Goal: Transaction & Acquisition: Purchase product/service

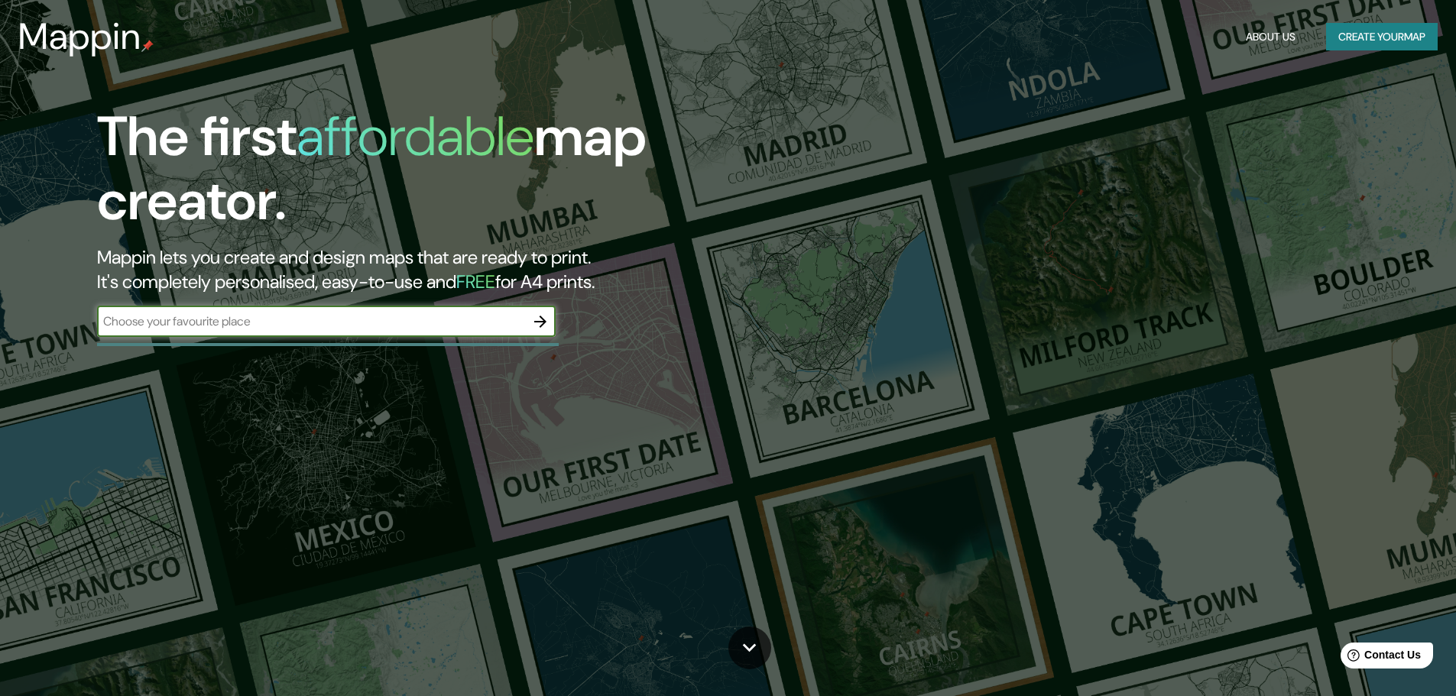
click at [287, 323] on input "text" at bounding box center [311, 322] width 428 height 18
type input "carquefou"
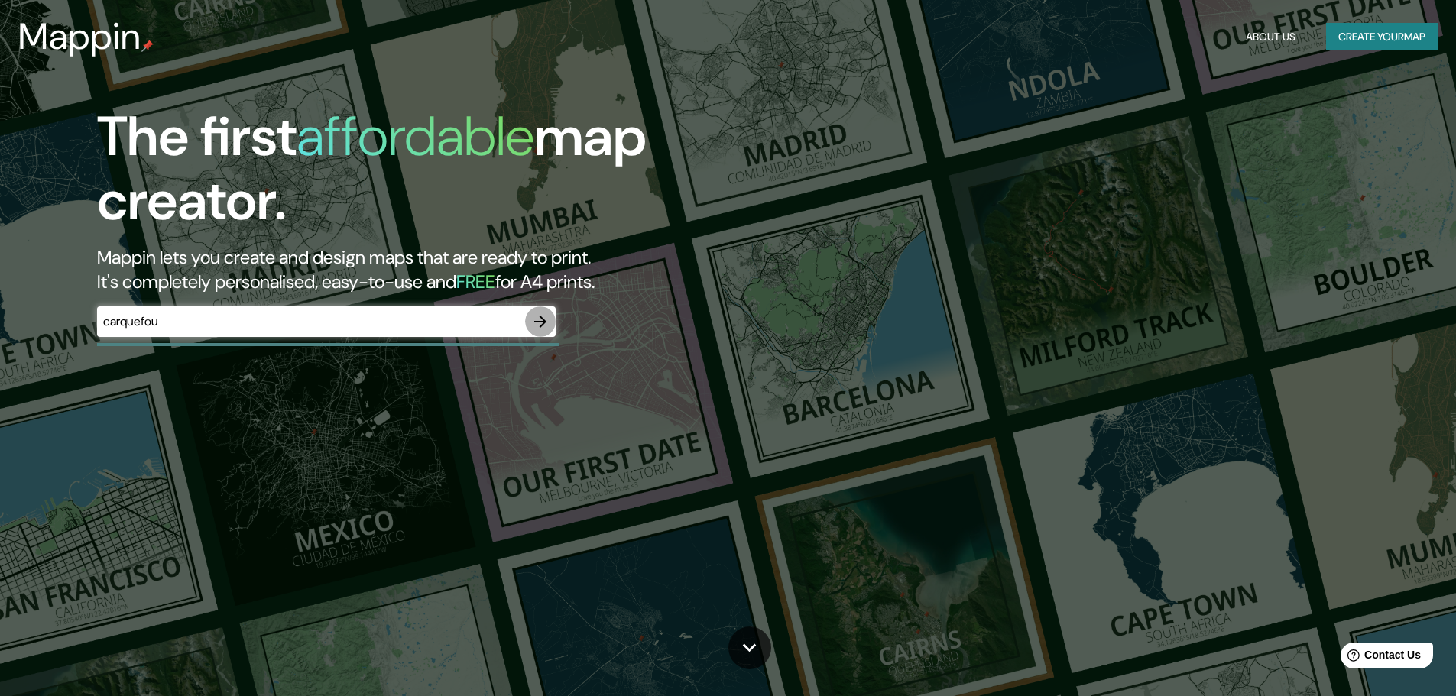
click at [543, 326] on icon "button" at bounding box center [540, 322] width 18 height 18
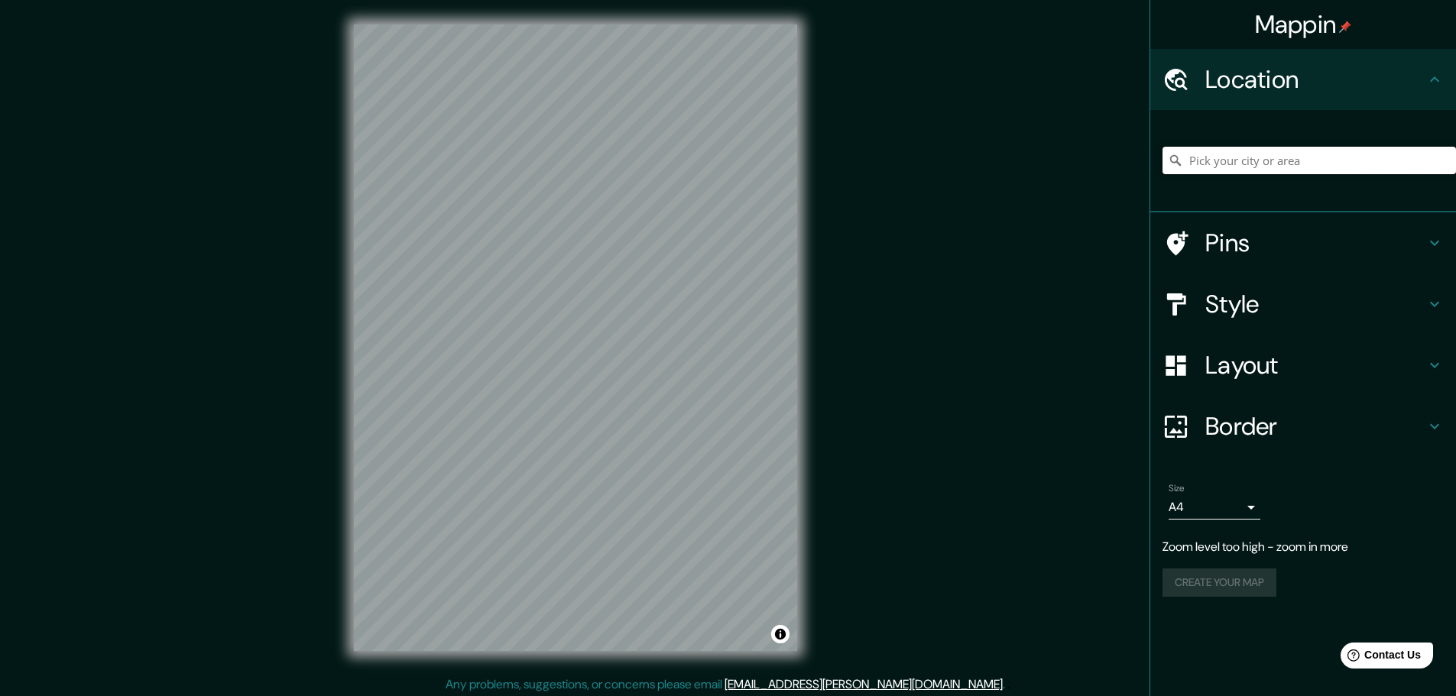
click at [1321, 167] on input "Pick your city or area" at bounding box center [1309, 161] width 293 height 28
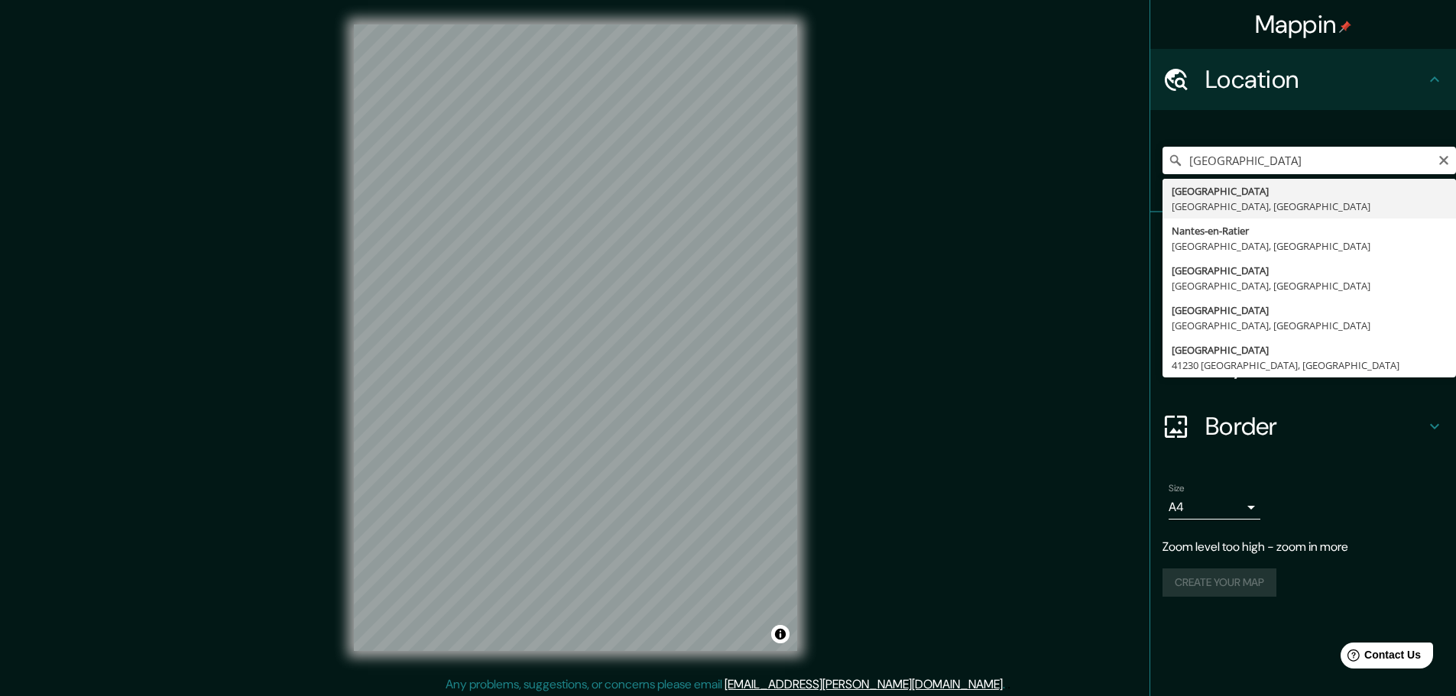
type input "[GEOGRAPHIC_DATA], [GEOGRAPHIC_DATA], [GEOGRAPHIC_DATA]"
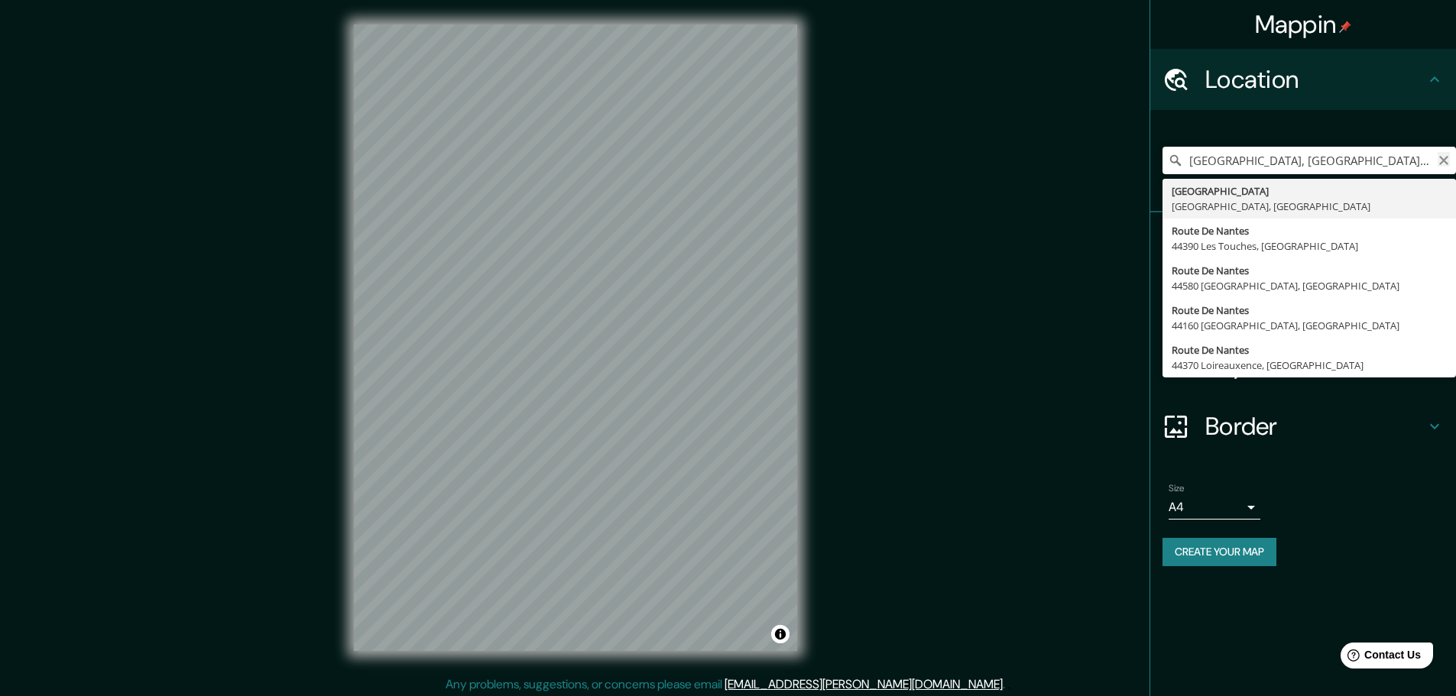
click at [1445, 157] on icon "Clear" at bounding box center [1444, 160] width 12 height 12
type input "Carquefou, [GEOGRAPHIC_DATA], [GEOGRAPHIC_DATA]"
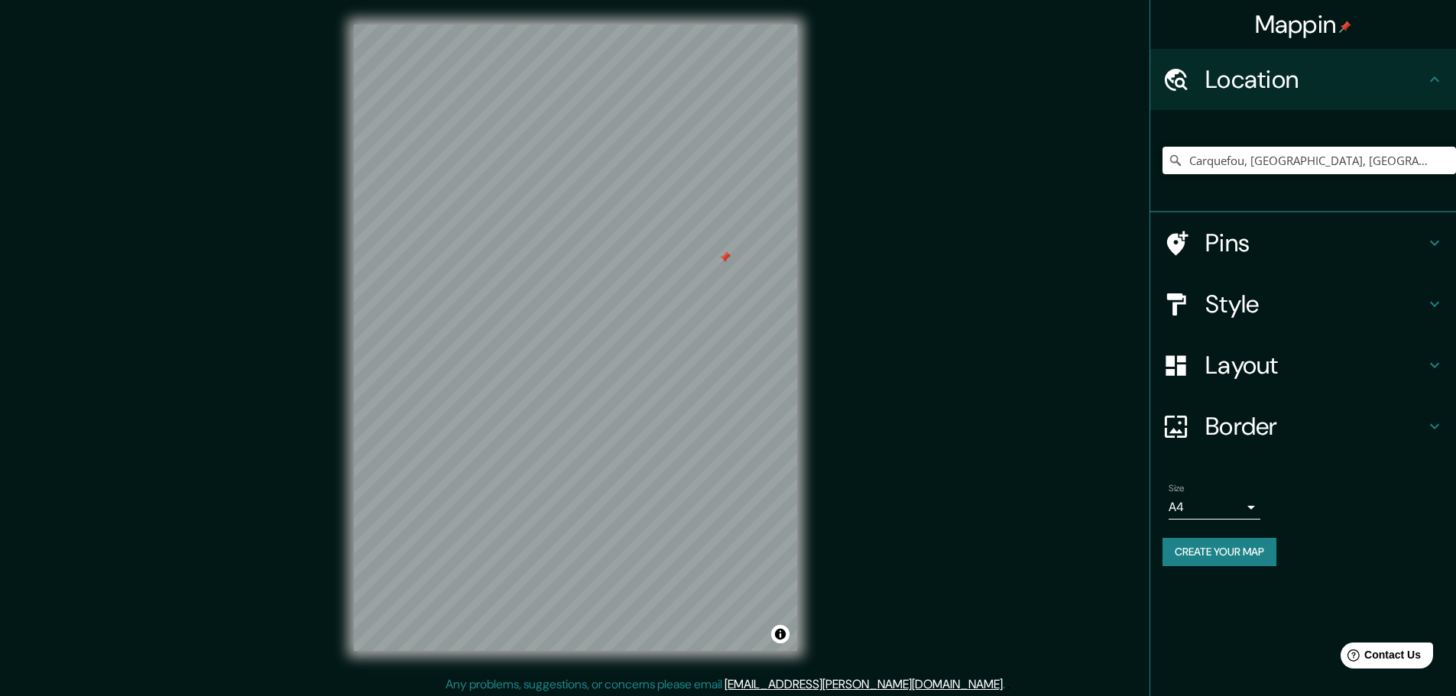
click at [721, 24] on div at bounding box center [575, 24] width 443 height 0
click at [720, 247] on div at bounding box center [720, 245] width 12 height 12
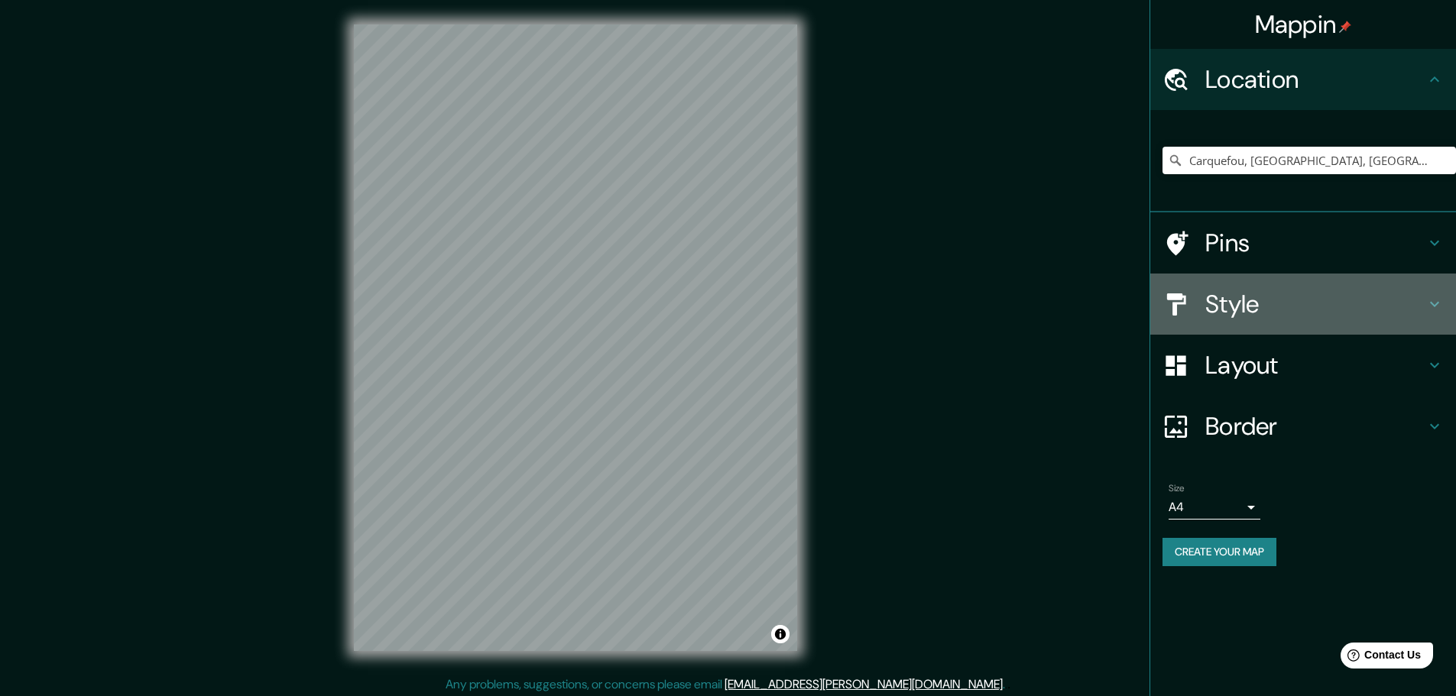
click at [1432, 303] on icon at bounding box center [1434, 304] width 18 height 18
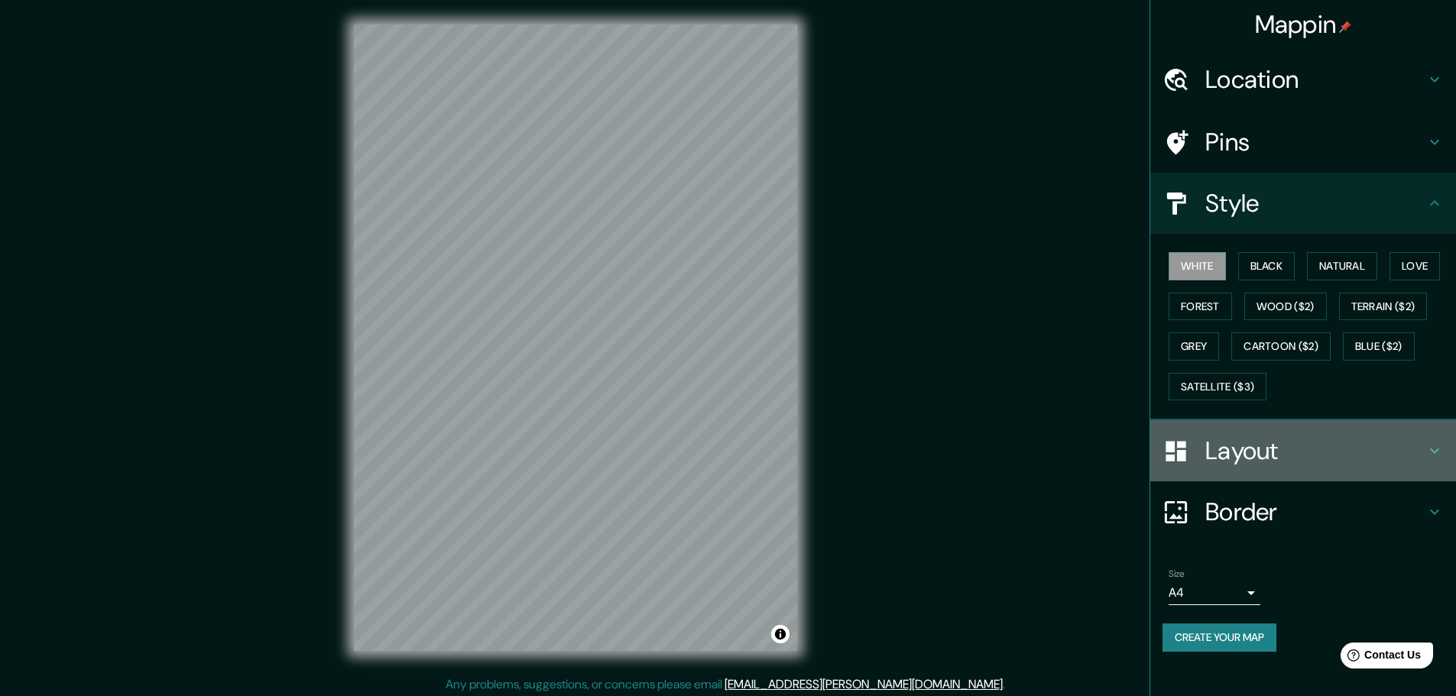
click at [1437, 443] on icon at bounding box center [1434, 451] width 18 height 18
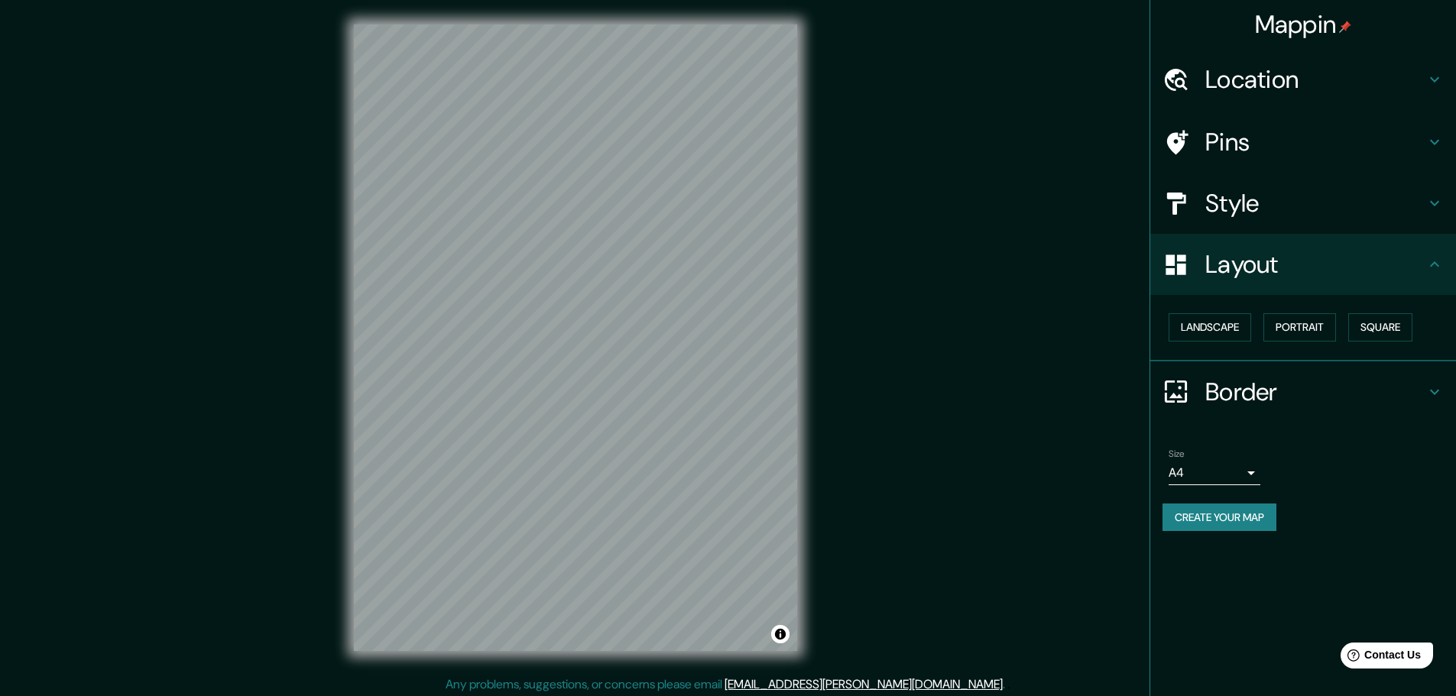
click at [1441, 390] on icon at bounding box center [1434, 392] width 18 height 18
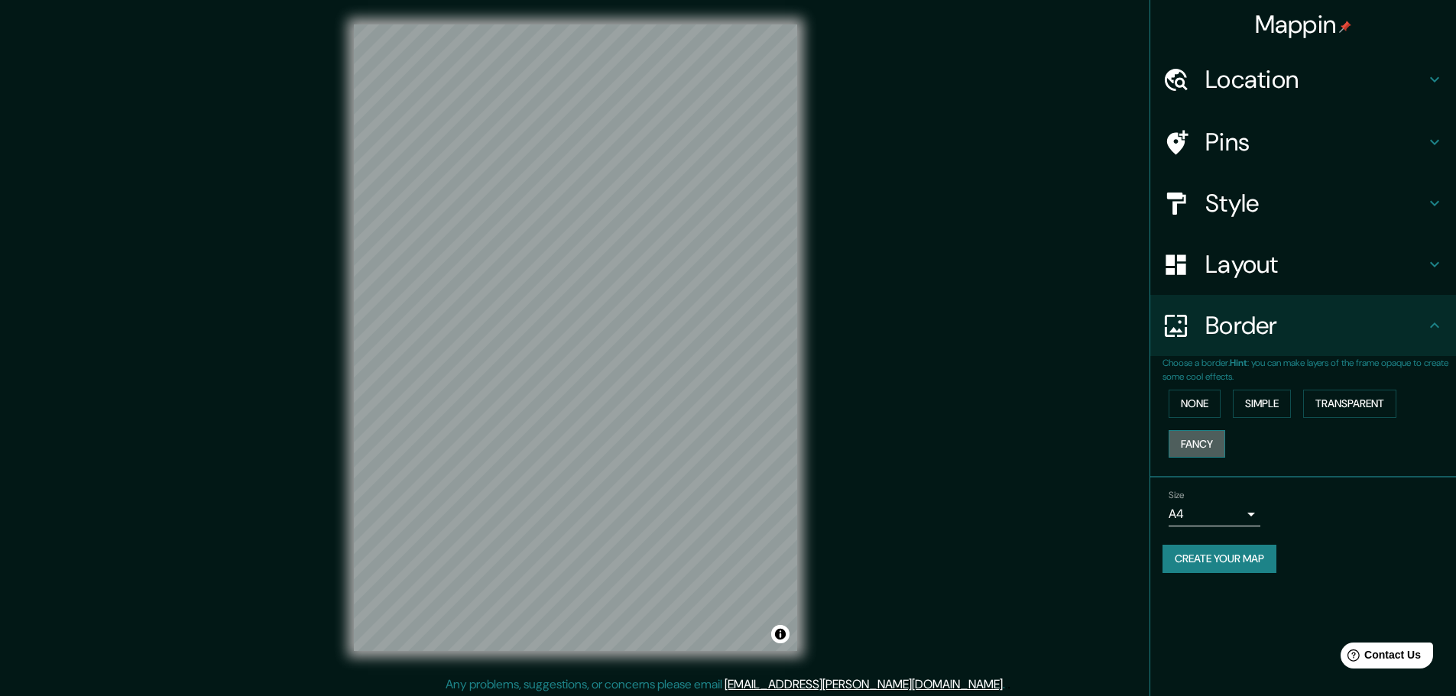
click at [1182, 443] on button "Fancy" at bounding box center [1197, 444] width 57 height 28
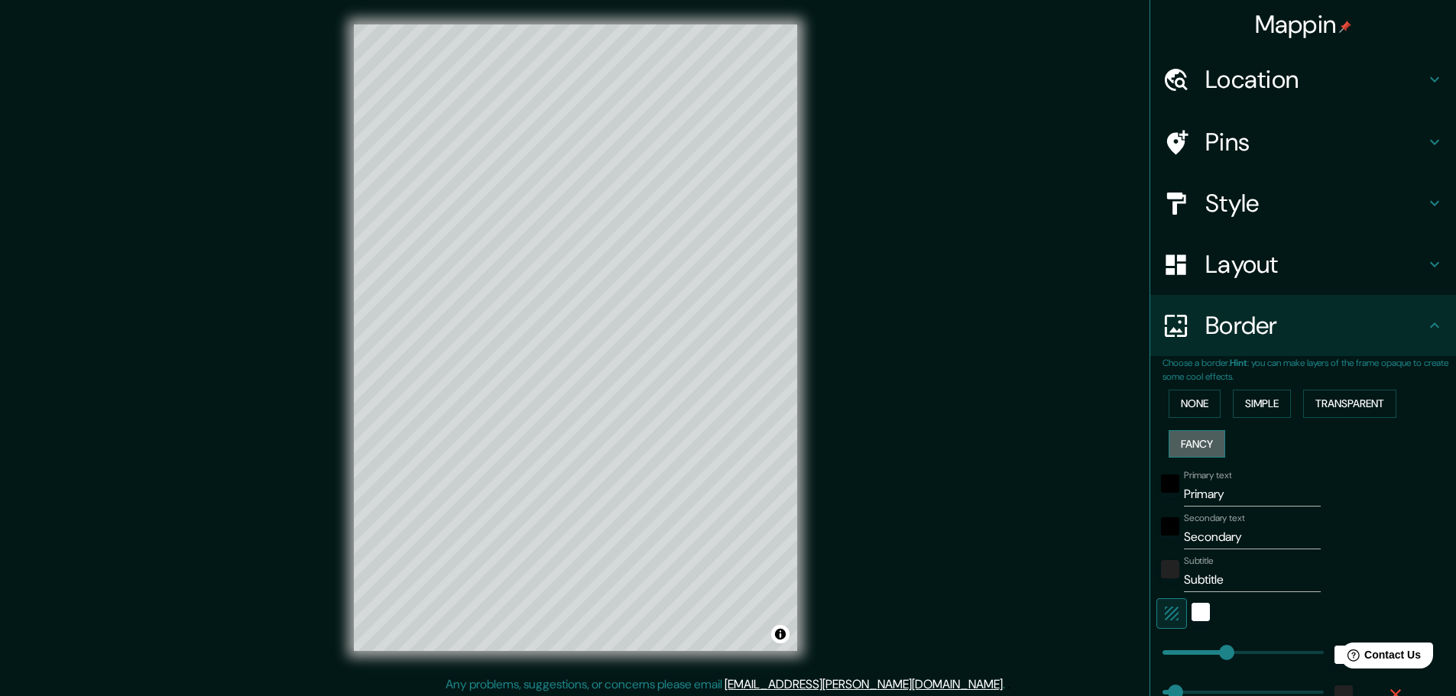
click at [1182, 441] on button "Fancy" at bounding box center [1197, 444] width 57 height 28
type input "46"
type input "23"
click at [1291, 405] on div "None Simple Transparent Fancy" at bounding box center [1309, 424] width 293 height 80
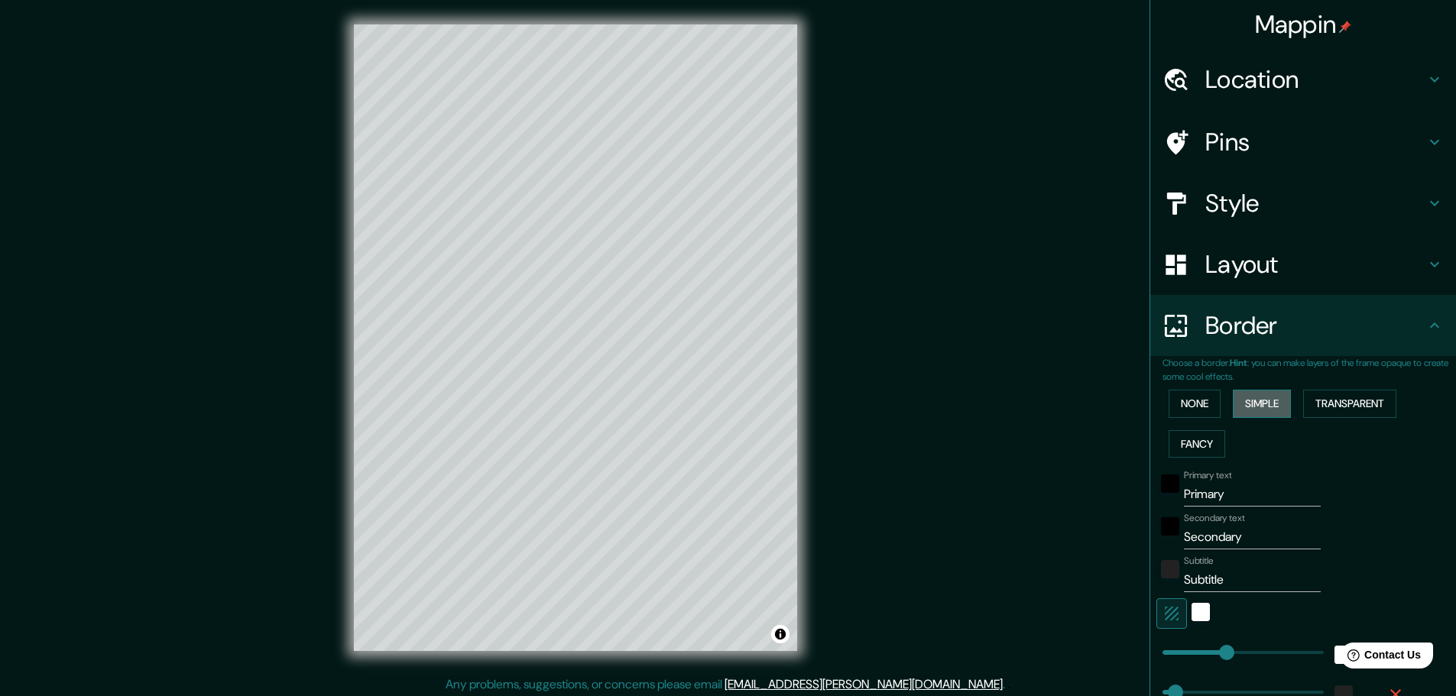
click at [1266, 404] on button "Simple" at bounding box center [1262, 404] width 58 height 28
click at [1169, 413] on button "None" at bounding box center [1195, 404] width 52 height 28
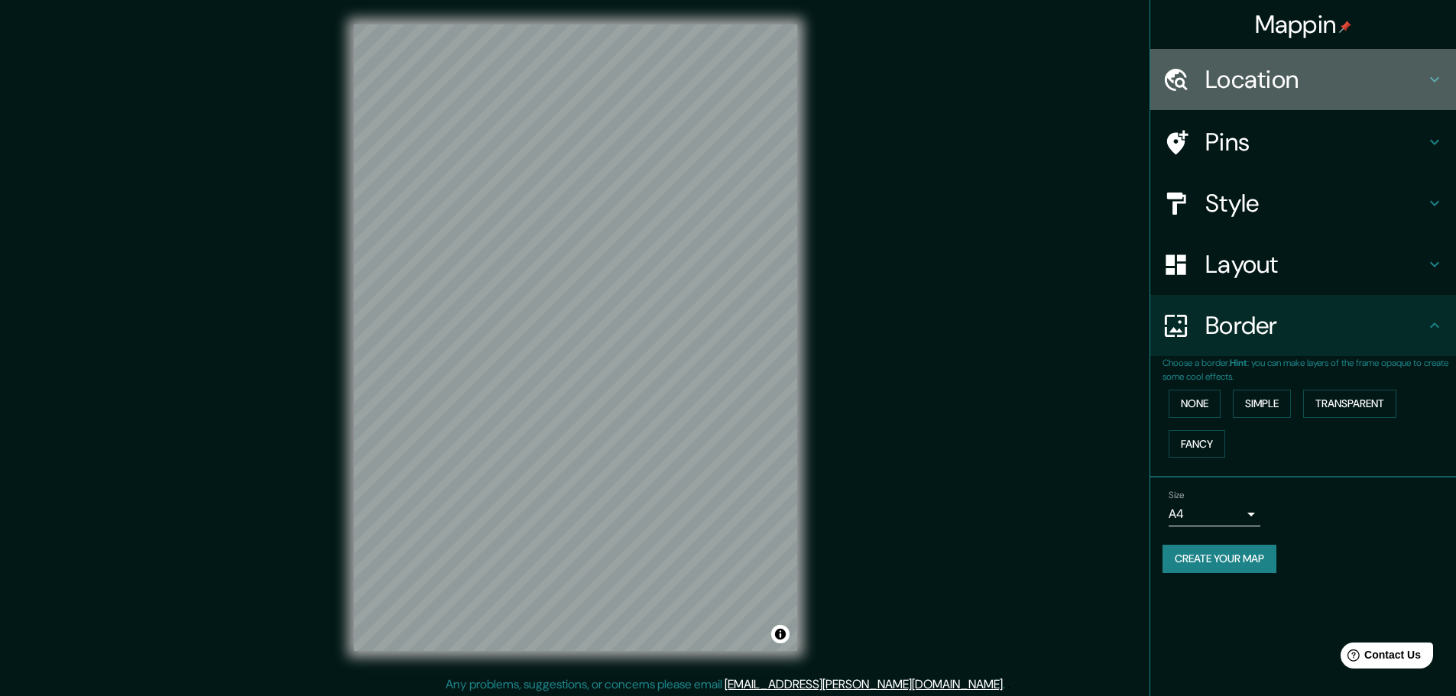
click at [1432, 75] on icon at bounding box center [1434, 79] width 18 height 18
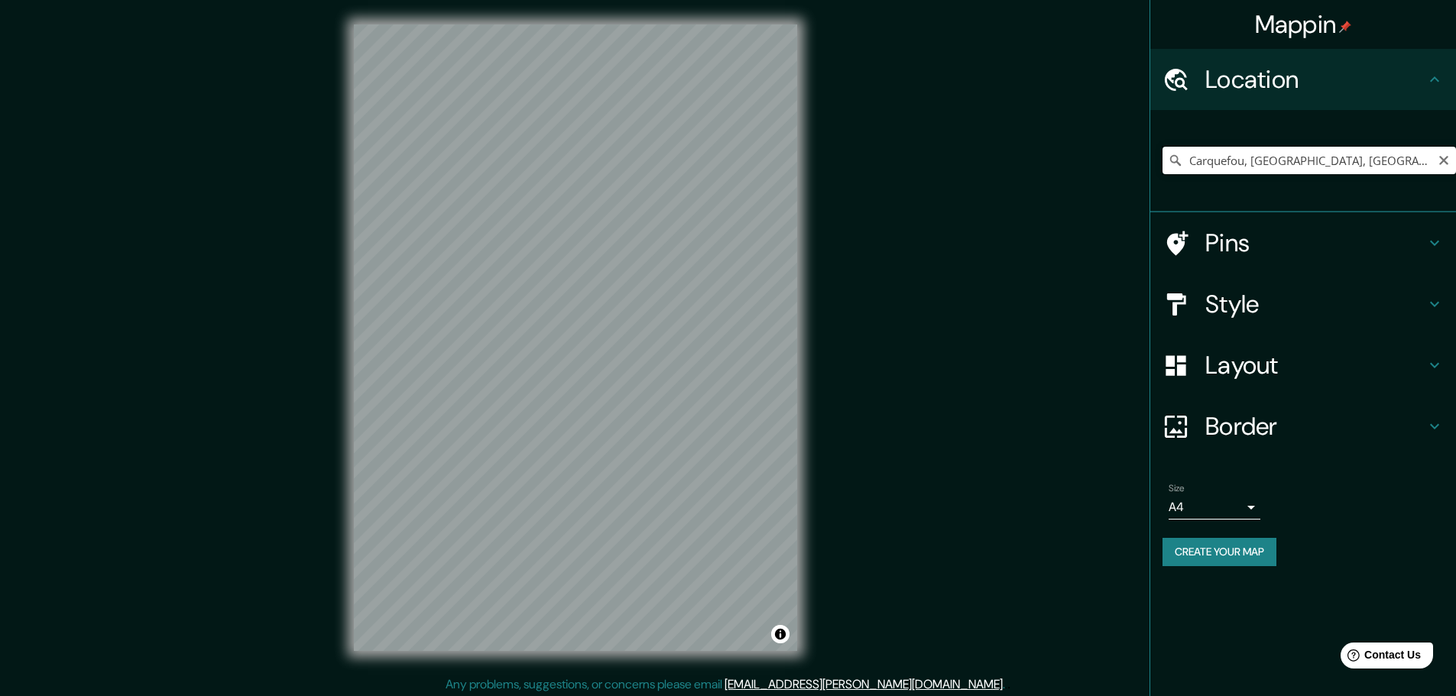
click at [1346, 164] on input "Carquefou, [GEOGRAPHIC_DATA], [GEOGRAPHIC_DATA]" at bounding box center [1309, 161] width 293 height 28
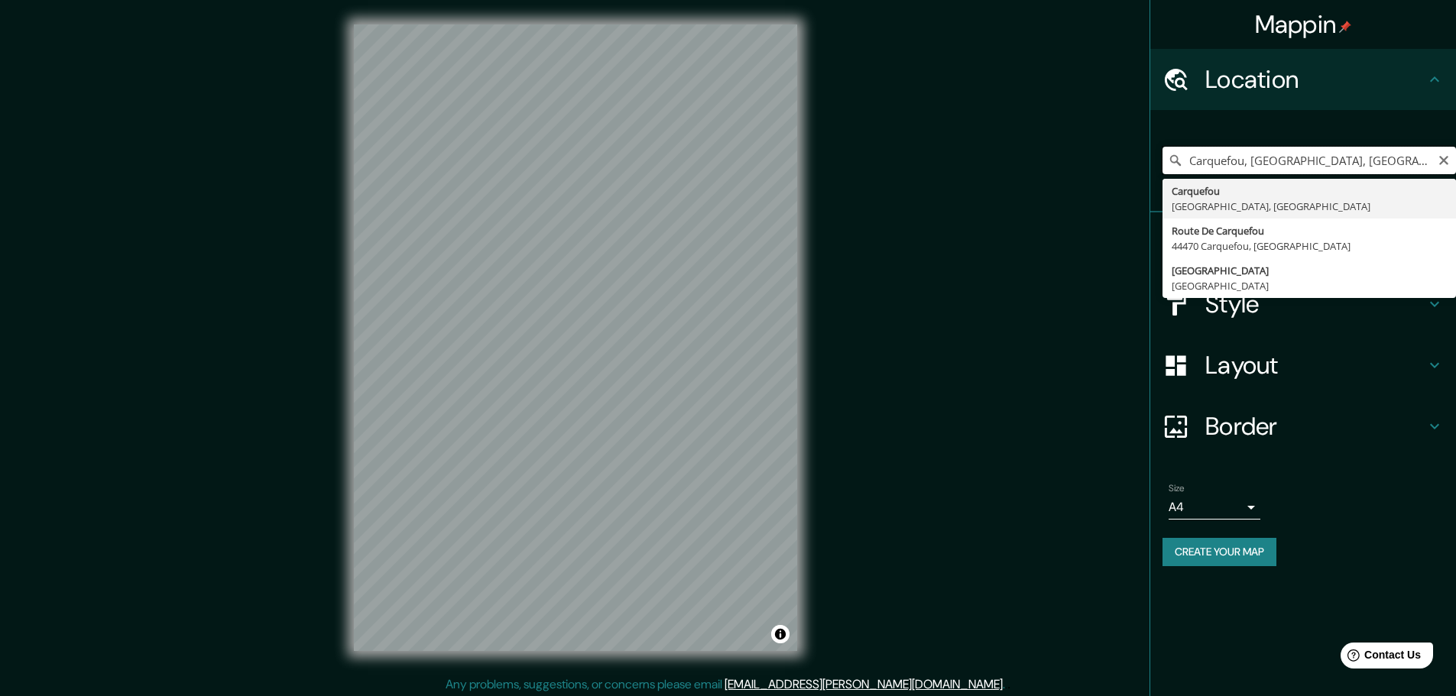
drag, startPoint x: 1416, startPoint y: 160, endPoint x: 1374, endPoint y: 160, distance: 42.0
click at [1347, 159] on input "Carquefou, [GEOGRAPHIC_DATA], [GEOGRAPHIC_DATA]" at bounding box center [1309, 161] width 293 height 28
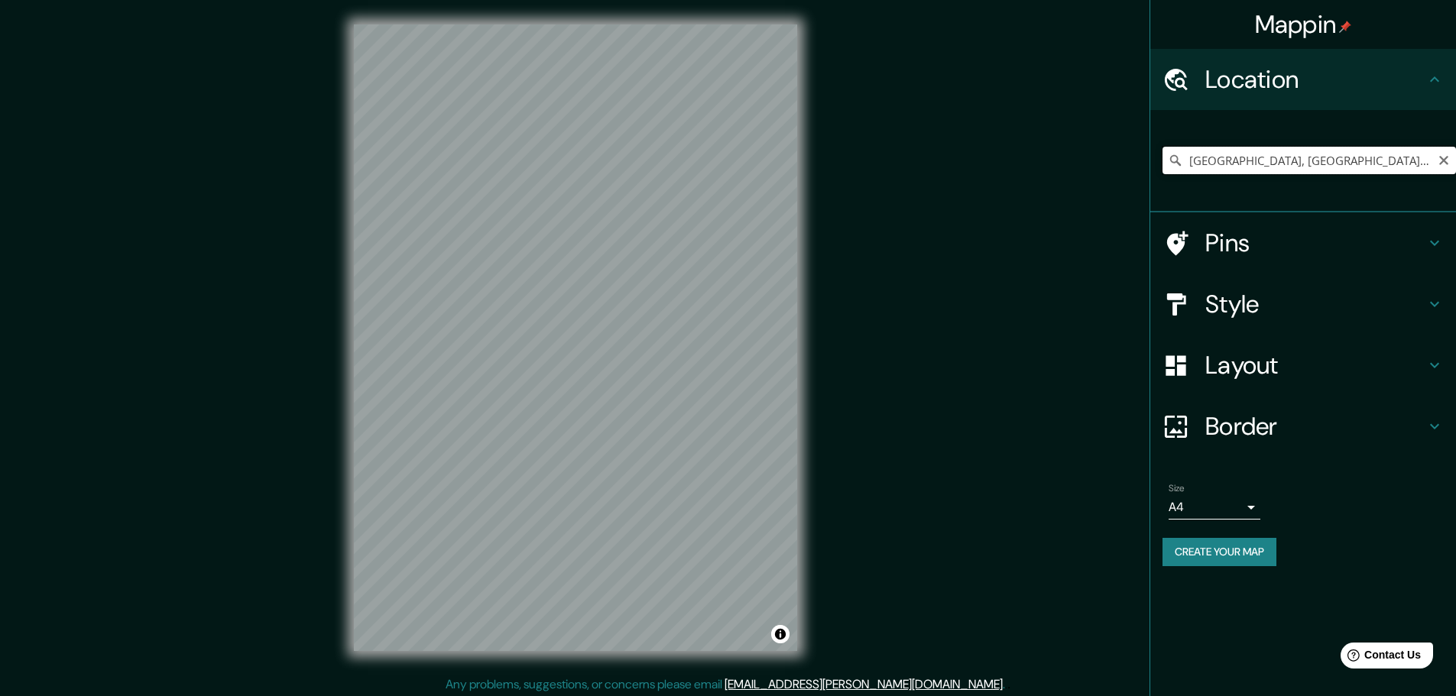
click at [1225, 161] on input "[GEOGRAPHIC_DATA], [GEOGRAPHIC_DATA], [GEOGRAPHIC_DATA]" at bounding box center [1309, 161] width 293 height 28
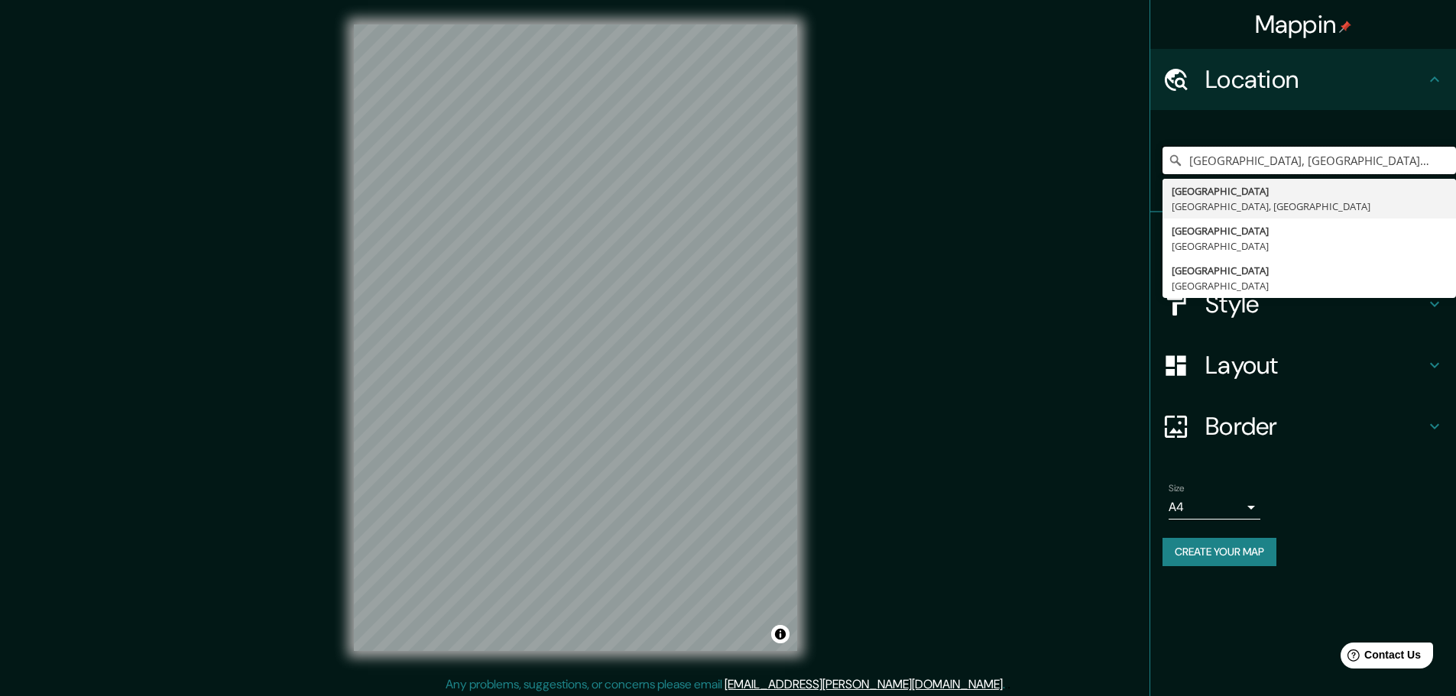
drag, startPoint x: 1253, startPoint y: 155, endPoint x: 1054, endPoint y: 171, distance: 200.1
click at [1054, 171] on div "[PERSON_NAME] Location [GEOGRAPHIC_DATA], [GEOGRAPHIC_DATA], [GEOGRAPHIC_DATA] …" at bounding box center [728, 350] width 1456 height 700
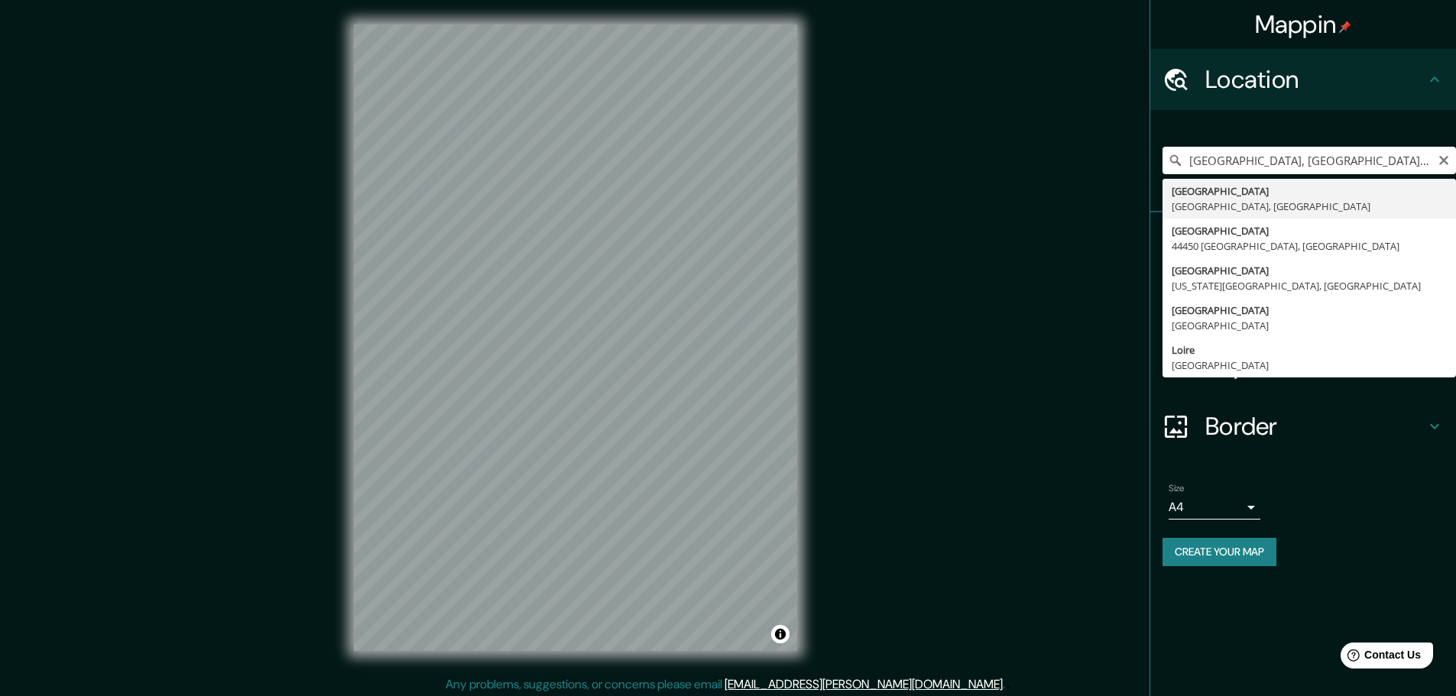
type input "[GEOGRAPHIC_DATA], [GEOGRAPHIC_DATA], [GEOGRAPHIC_DATA]"
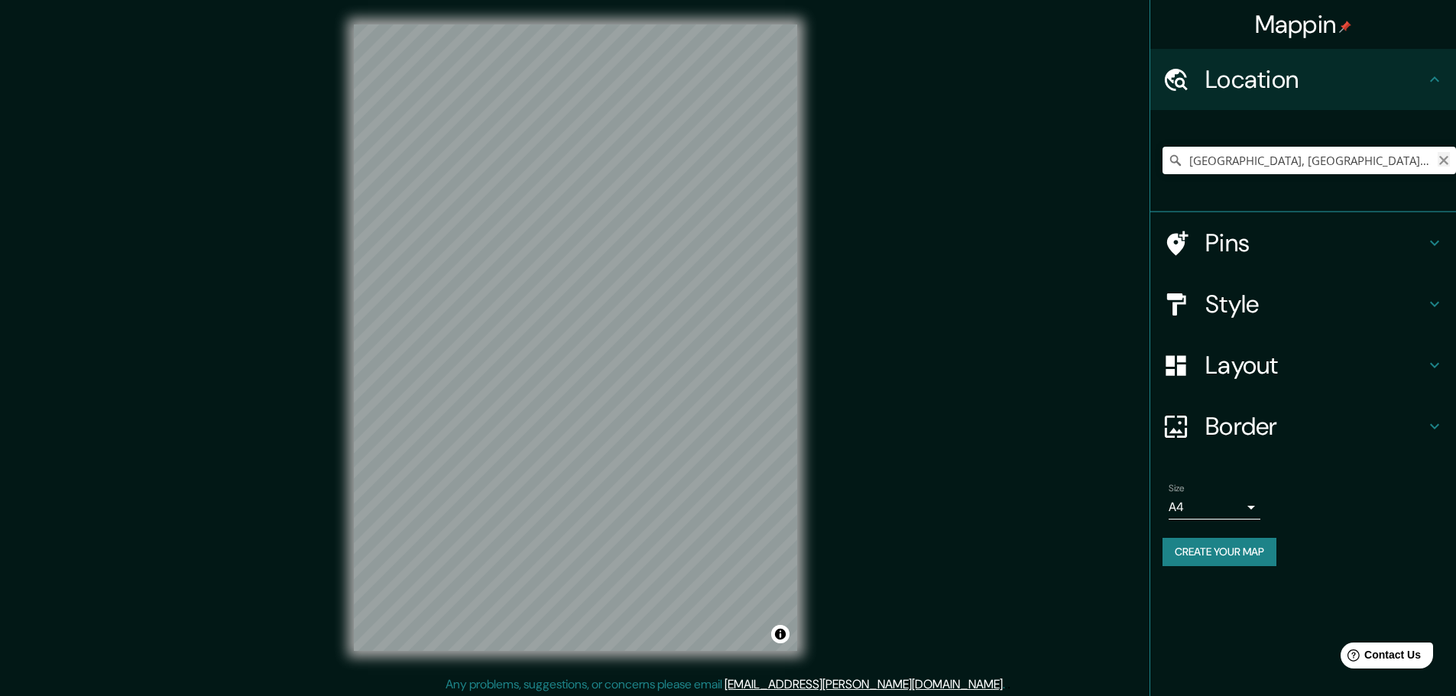
click at [1444, 161] on icon "Clear" at bounding box center [1443, 160] width 9 height 9
click at [1210, 157] on input "Pick your city or area" at bounding box center [1309, 161] width 293 height 28
click at [847, 423] on div "[PERSON_NAME] Location [GEOGRAPHIC_DATA], [GEOGRAPHIC_DATA], [GEOGRAPHIC_DATA] …" at bounding box center [728, 350] width 1456 height 700
click at [1191, 160] on input "Beuxes, [GEOGRAPHIC_DATA], [GEOGRAPHIC_DATA]" at bounding box center [1309, 161] width 293 height 28
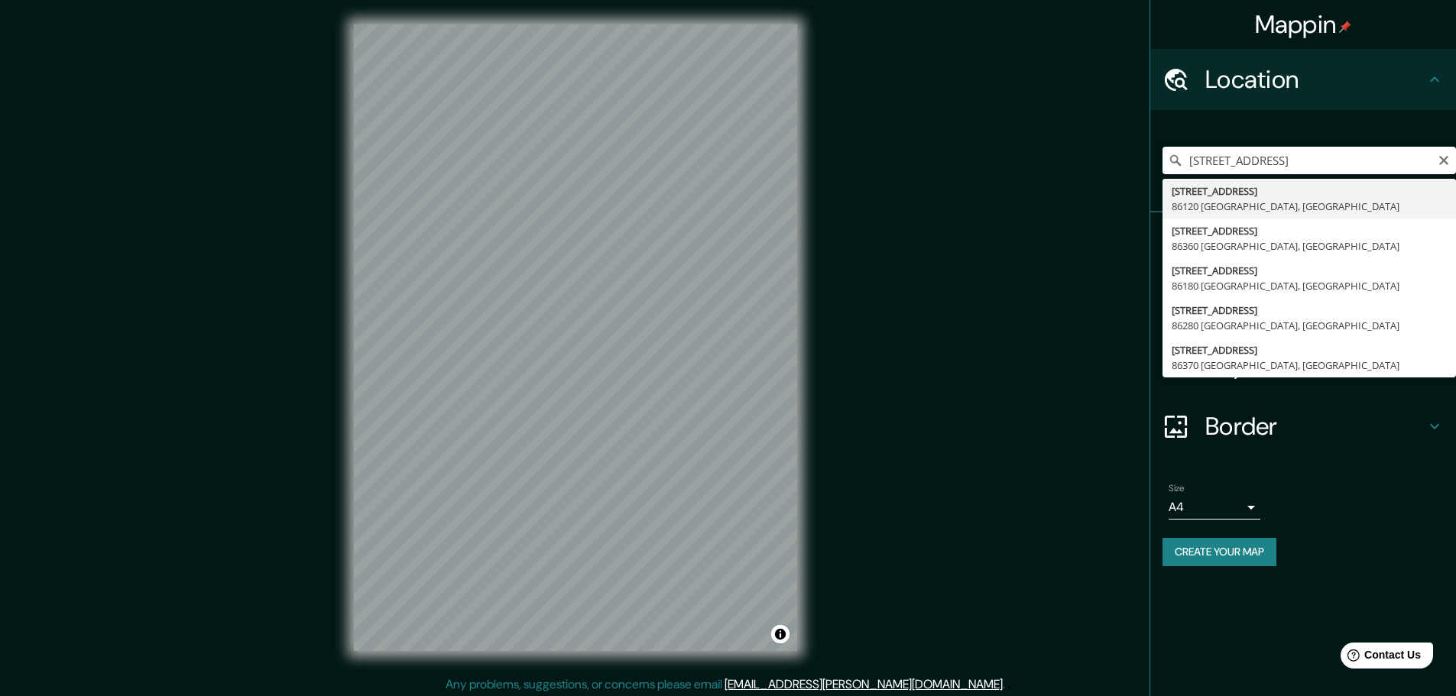
type input "[STREET_ADDRESS]"
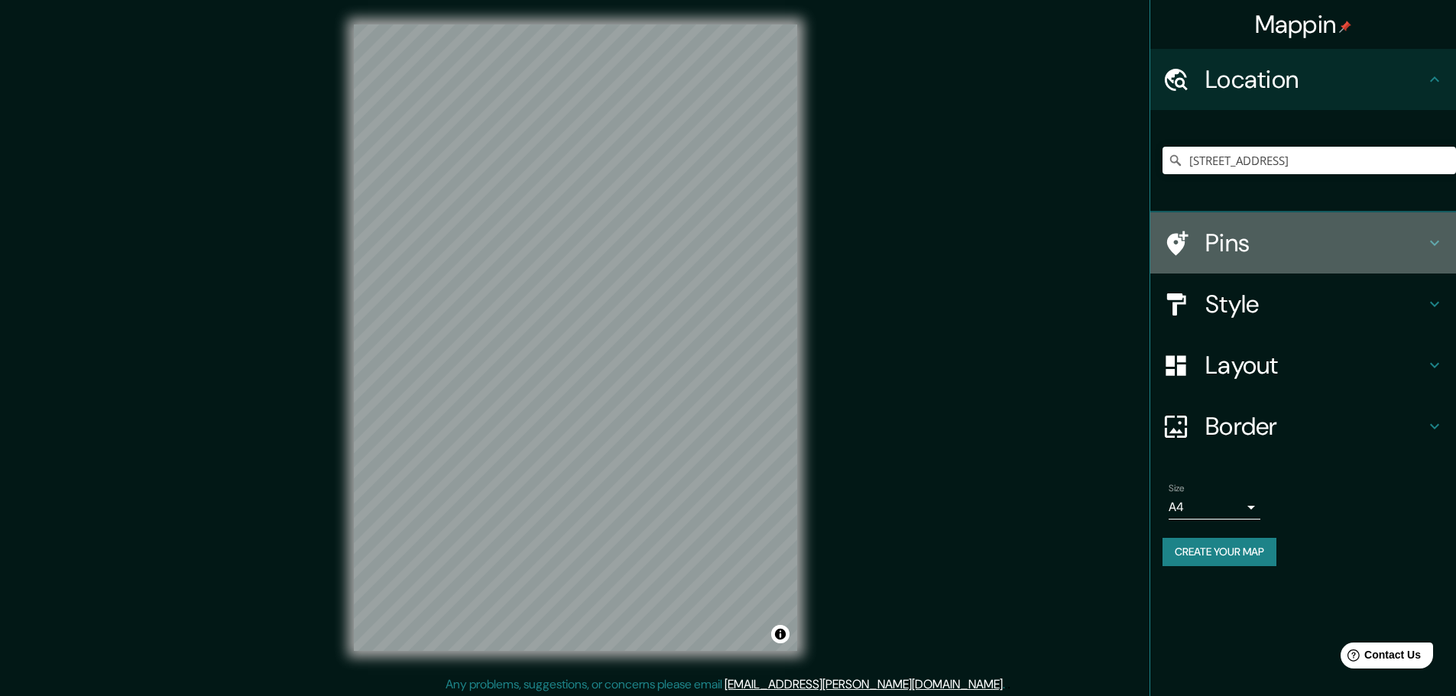
click at [1441, 232] on div "Pins" at bounding box center [1303, 242] width 306 height 61
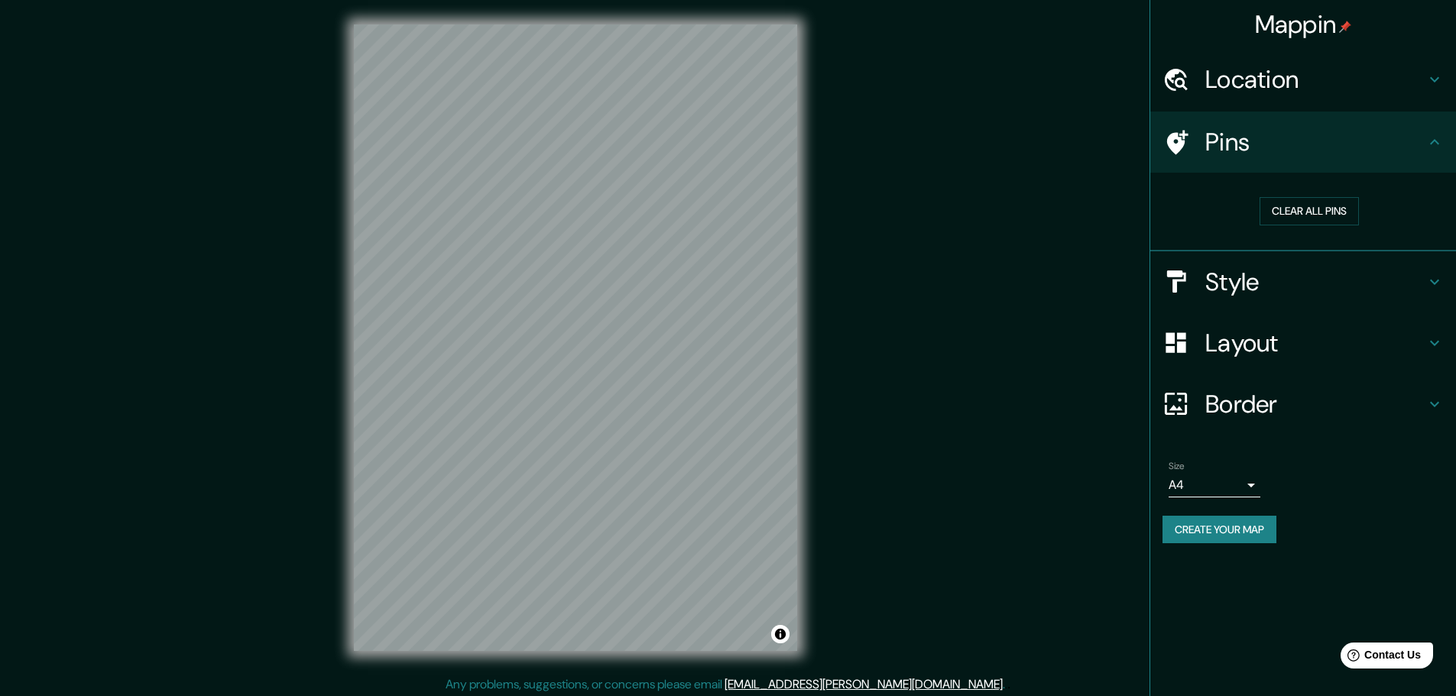
click at [1441, 234] on div "Clear all pins" at bounding box center [1309, 211] width 293 height 53
